Goal: Navigation & Orientation: Find specific page/section

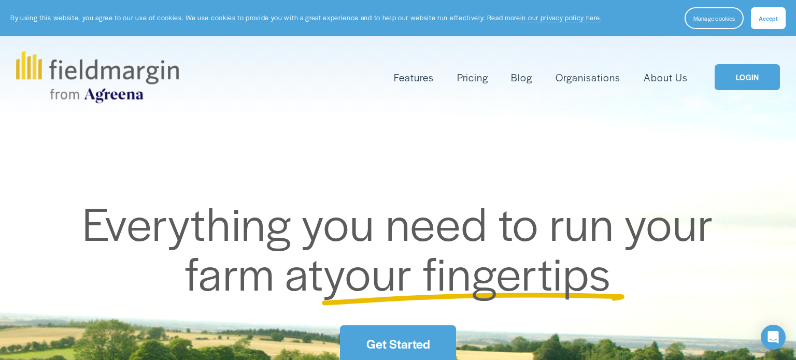
click at [736, 75] on link "LOGIN" at bounding box center [746, 77] width 65 height 26
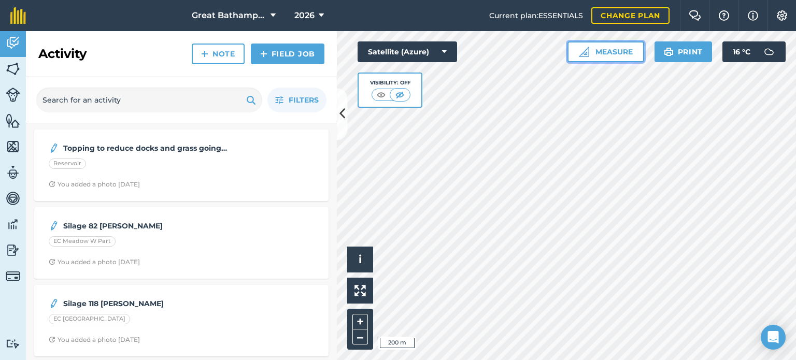
click at [597, 57] on button "Measure" at bounding box center [605, 51] width 77 height 21
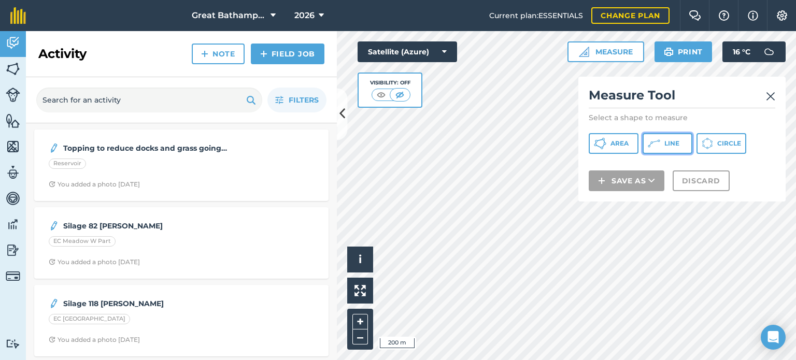
click at [675, 145] on span "Line" at bounding box center [671, 143] width 15 height 8
click at [767, 97] on img at bounding box center [770, 96] width 9 height 12
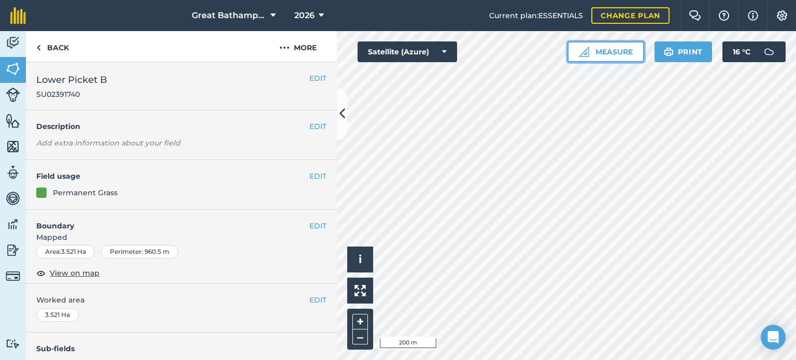
click at [621, 53] on button "Measure" at bounding box center [605, 51] width 77 height 21
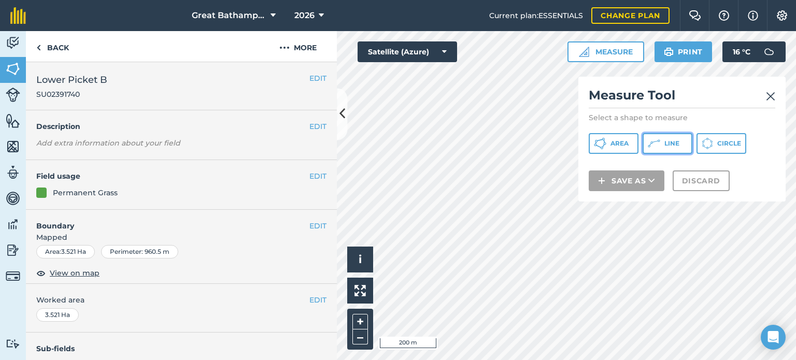
click at [661, 148] on button "Line" at bounding box center [667, 143] width 50 height 21
click at [773, 94] on img at bounding box center [770, 96] width 9 height 12
